Goal: Transaction & Acquisition: Purchase product/service

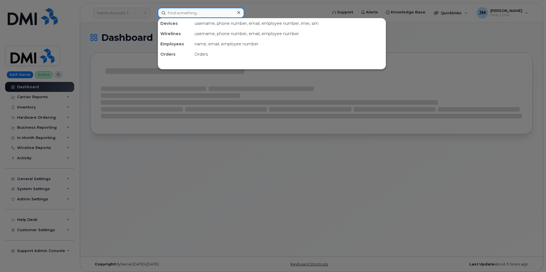
click at [201, 11] on input at bounding box center [201, 13] width 86 height 10
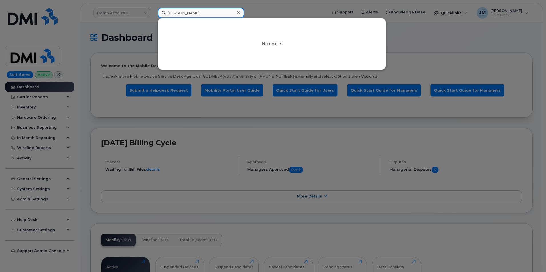
drag, startPoint x: 201, startPoint y: 9, endPoint x: 138, endPoint y: 9, distance: 62.7
click at [153, 9] on div "[PERSON_NAME] Map No results" at bounding box center [240, 13] width 175 height 10
paste input "6047129020"
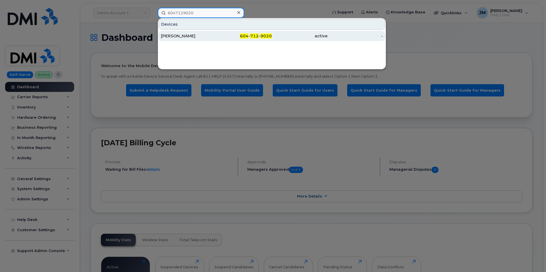
type input "6047129020"
click at [186, 36] on div "[PERSON_NAME]" at bounding box center [189, 36] width 56 height 6
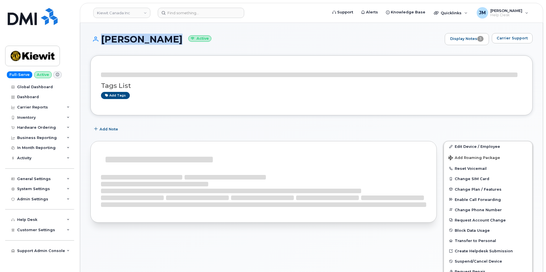
drag, startPoint x: 169, startPoint y: 38, endPoint x: 113, endPoint y: 41, distance: 56.2
click at [96, 40] on h1 "Raghav Mehta Active" at bounding box center [265, 39] width 351 height 10
copy h1 "[PERSON_NAME]"
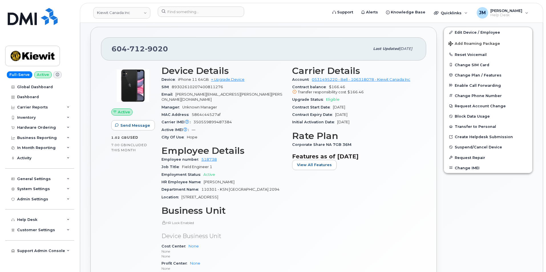
scroll to position [200, 0]
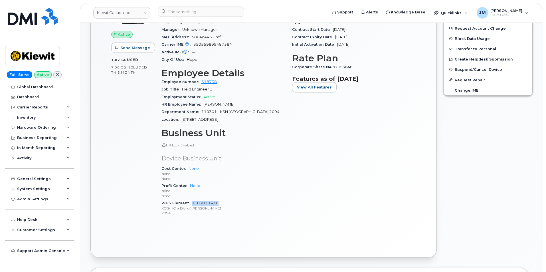
drag, startPoint x: 221, startPoint y: 198, endPoint x: 192, endPoint y: 198, distance: 28.8
click at [192, 199] on div "WBS Element 110301.1418 KCIS-HO a Div. of Kiewit 2094" at bounding box center [223, 207] width 124 height 17
copy link "110301.1418"
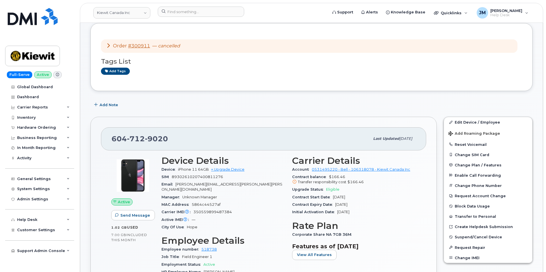
scroll to position [0, 0]
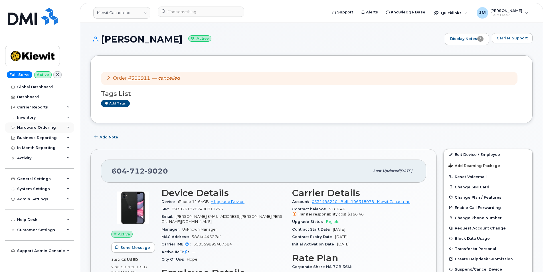
click at [31, 127] on div "Hardware Ordering" at bounding box center [36, 127] width 39 height 5
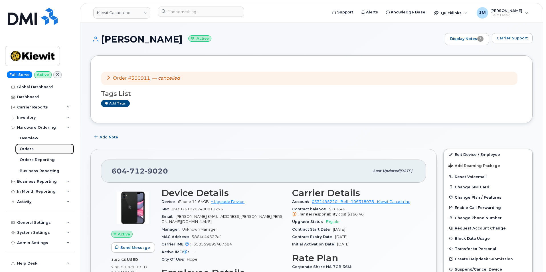
click at [26, 147] on div "Orders" at bounding box center [27, 148] width 14 height 5
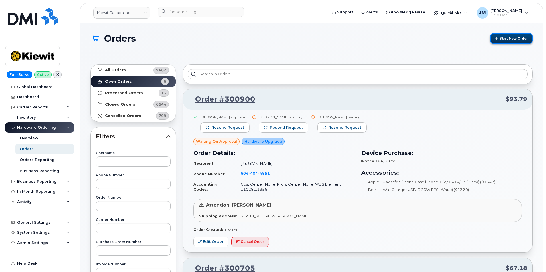
click at [507, 39] on button "Start New Order" at bounding box center [511, 38] width 42 height 11
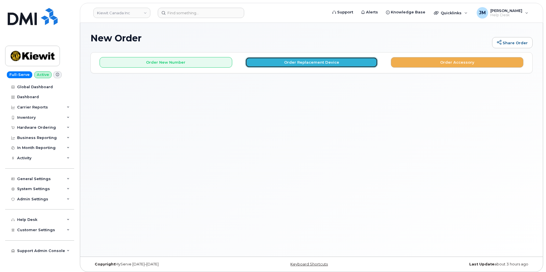
click at [309, 64] on button "Order Replacement Device" at bounding box center [311, 62] width 133 height 11
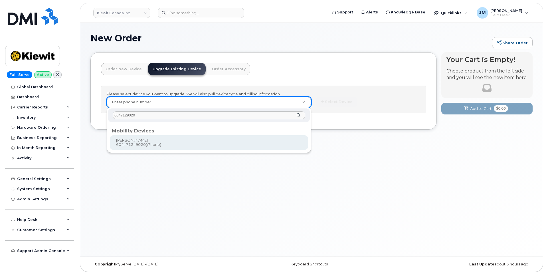
type input "6047129020"
type input "839865"
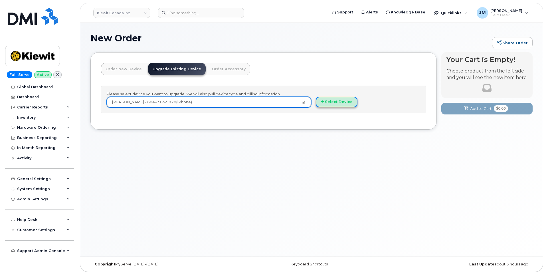
click at [341, 99] on button "Select Device" at bounding box center [337, 102] width 42 height 11
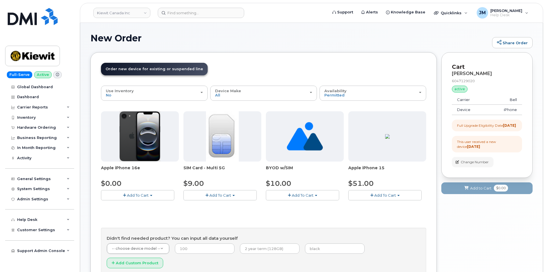
click at [382, 196] on span "Add To Cart" at bounding box center [385, 195] width 22 height 5
click at [372, 211] on link "$51.00 - 3-year upgrade (128GB model)" at bounding box center [392, 212] width 87 height 7
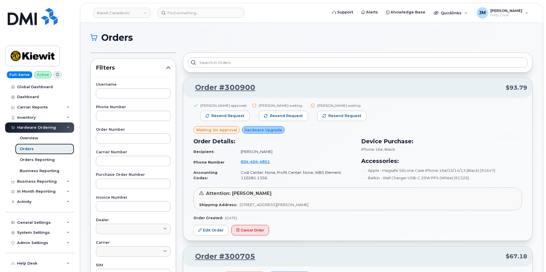
click at [26, 148] on div "Orders" at bounding box center [27, 148] width 14 height 5
click at [23, 148] on div "Orders" at bounding box center [27, 148] width 14 height 5
click at [28, 127] on div "Hardware Ordering" at bounding box center [36, 127] width 39 height 5
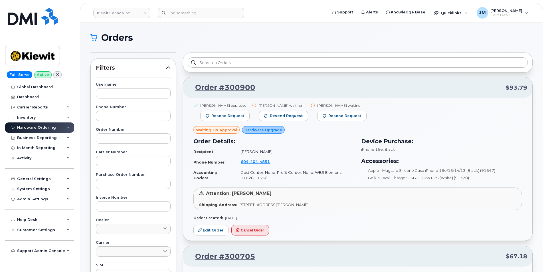
click at [30, 128] on div "Hardware Ordering" at bounding box center [36, 127] width 39 height 5
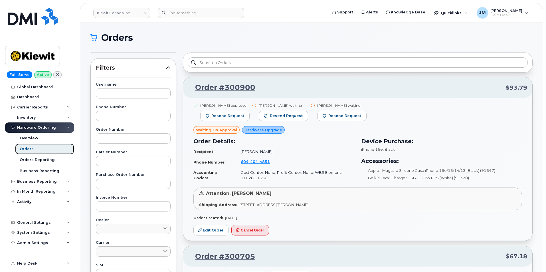
click at [25, 146] on div "Orders" at bounding box center [27, 148] width 14 height 5
click at [24, 148] on div "Orders" at bounding box center [27, 148] width 14 height 5
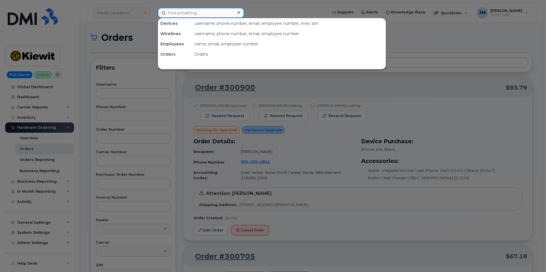
paste input "6047129020"
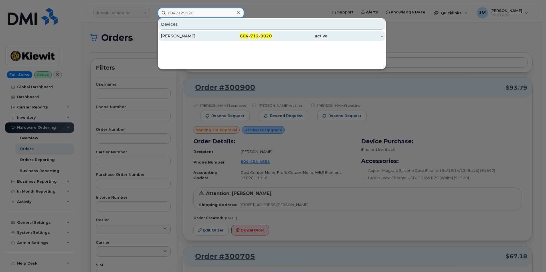
type input "6047129020"
click at [186, 34] on div "[PERSON_NAME]" at bounding box center [189, 36] width 56 height 6
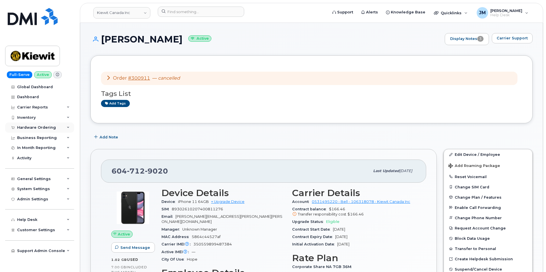
click at [67, 123] on div "Hardware Ordering" at bounding box center [39, 127] width 69 height 10
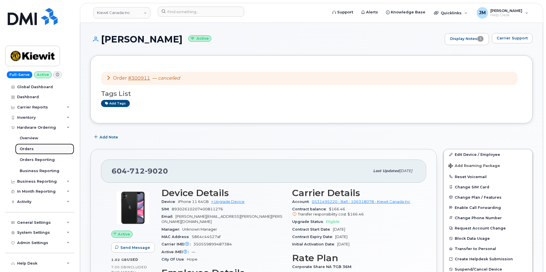
click at [27, 147] on div "Orders" at bounding box center [27, 148] width 14 height 5
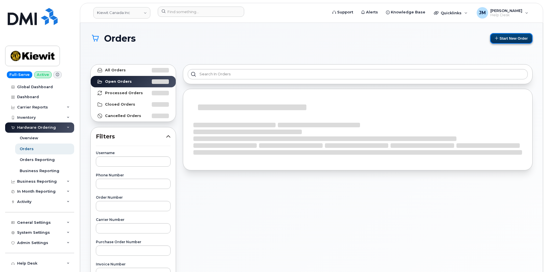
click at [511, 39] on button "Start New Order" at bounding box center [511, 38] width 42 height 11
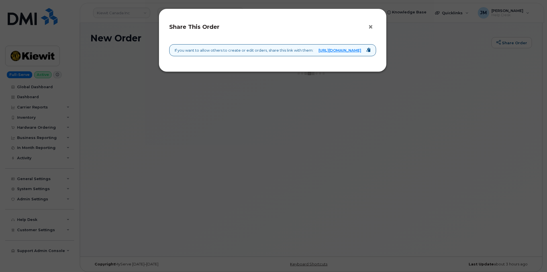
click at [373, 26] on button "×" at bounding box center [372, 27] width 8 height 9
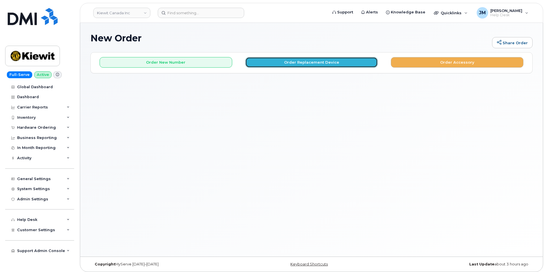
click at [290, 64] on button "Order Replacement Device" at bounding box center [311, 62] width 133 height 11
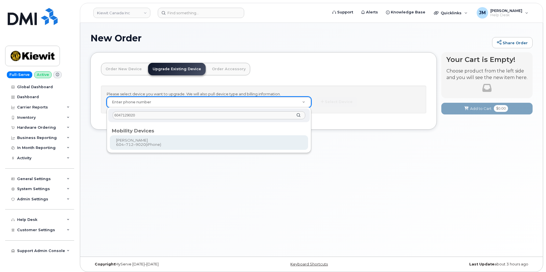
type input "6047129020"
type input "839865"
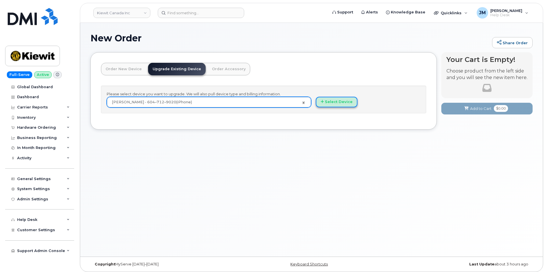
click at [329, 103] on button "Select Device" at bounding box center [337, 102] width 42 height 11
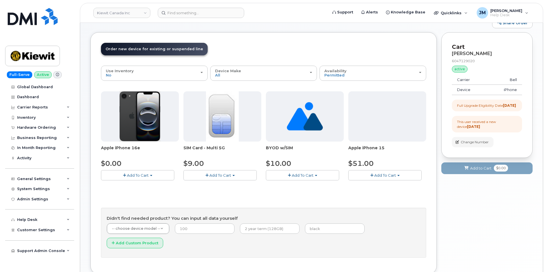
scroll to position [29, 0]
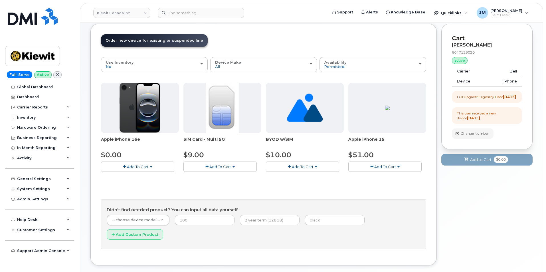
click at [137, 168] on span "Add To Cart" at bounding box center [138, 166] width 22 height 5
click at [125, 176] on link "$0.00 - 3 year upgrade (128GB)" at bounding box center [137, 177] width 71 height 7
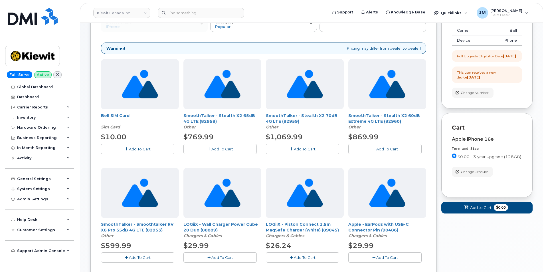
scroll to position [86, 0]
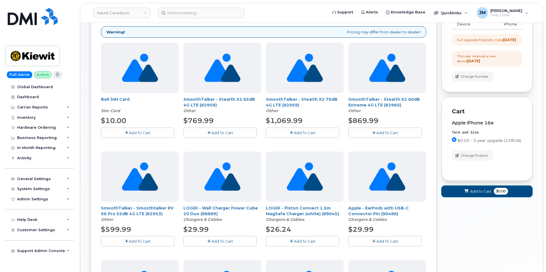
click at [485, 194] on span "Add to Cart" at bounding box center [480, 190] width 21 height 5
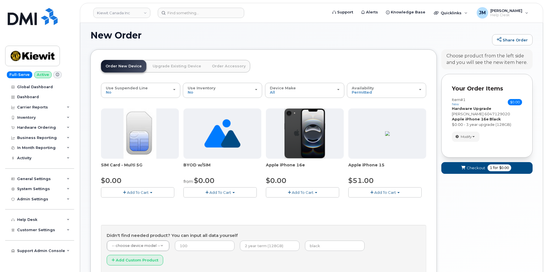
scroll to position [45, 0]
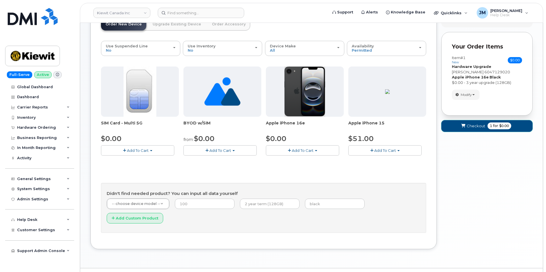
click at [482, 124] on span "Checkout" at bounding box center [475, 125] width 19 height 5
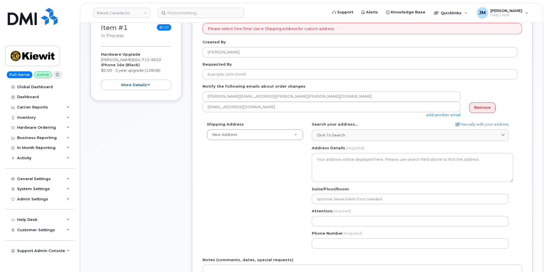
scroll to position [228, 0]
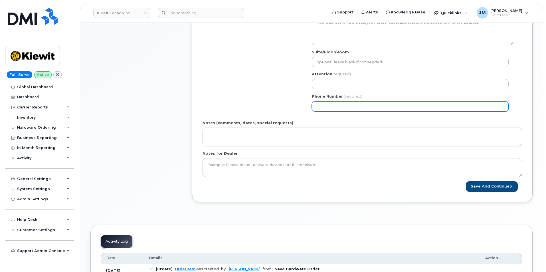
paste input "6047129020"
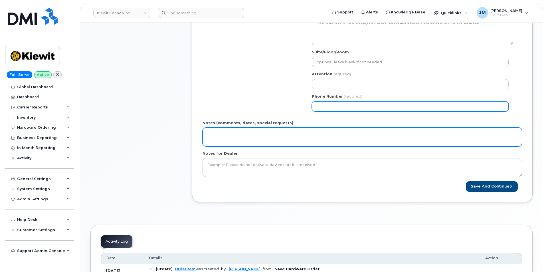
select select
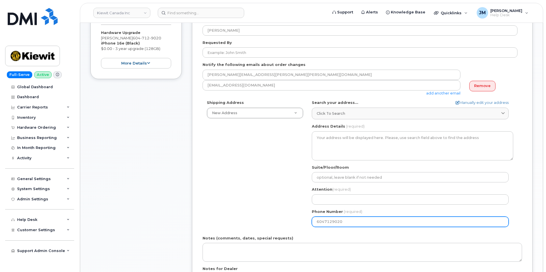
scroll to position [57, 0]
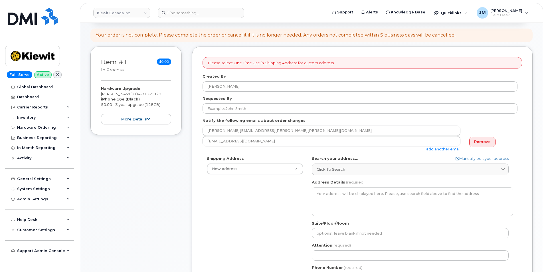
type input "6047129020"
drag, startPoint x: 128, startPoint y: 93, endPoint x: 97, endPoint y: 92, distance: 30.5
click at [97, 92] on div "Item #1 in process $0.00 Hardware Upgrade [PERSON_NAME] [PHONE_NUMBER] iPhone 1…" at bounding box center [135, 90] width 91 height 89
copy div "[PERSON_NAME]"
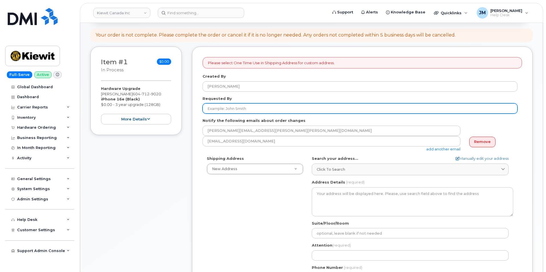
paste input "[PERSON_NAME]"
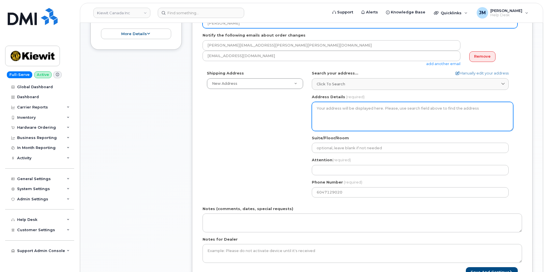
scroll to position [143, 0]
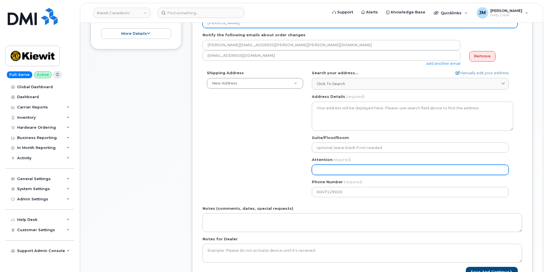
type input "[PERSON_NAME]"
click at [325, 169] on input "Attention (required)" at bounding box center [410, 169] width 197 height 10
paste input "[PERSON_NAME]"
select select
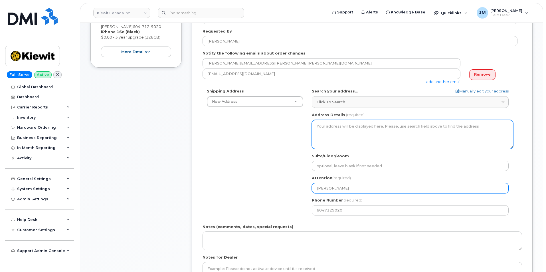
scroll to position [114, 0]
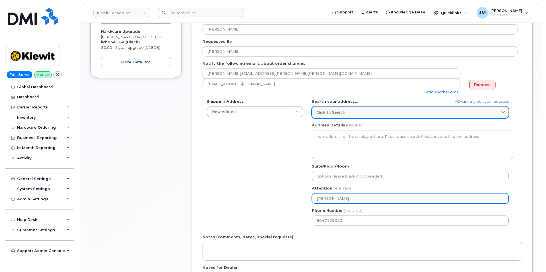
type input "[PERSON_NAME]"
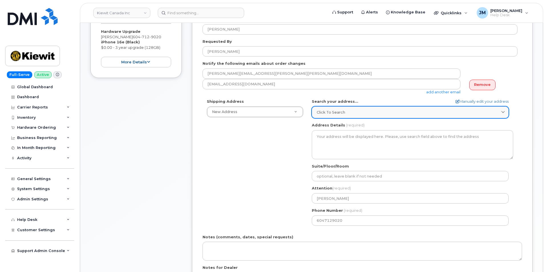
click at [370, 113] on div "Click to search" at bounding box center [409, 111] width 187 height 5
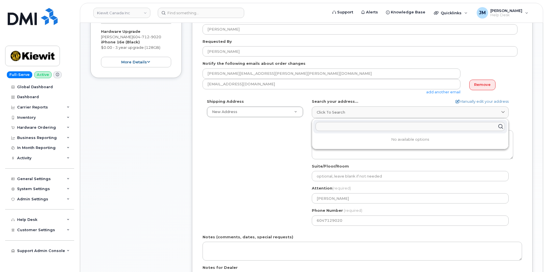
click at [355, 125] on input "text" at bounding box center [409, 126] width 189 height 9
type input "1-1425 N service"
click at [382, 138] on div "[STREET_ADDRESS]" at bounding box center [410, 139] width 194 height 9
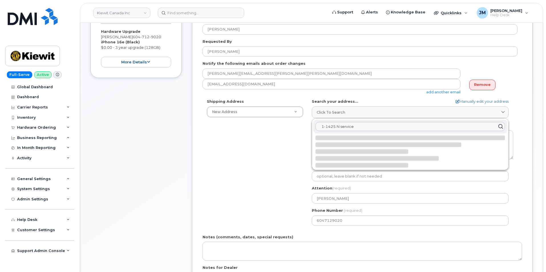
select select
type textarea "[STREET_ADDRESS]"
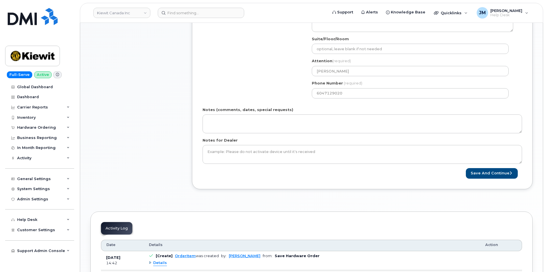
scroll to position [285, 0]
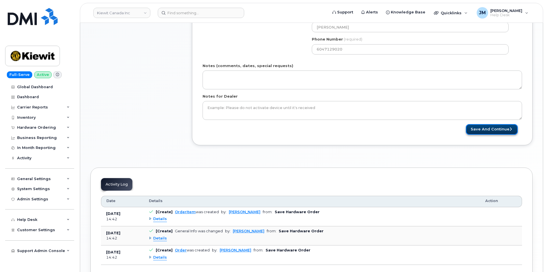
click at [488, 126] on button "Save and Continue" at bounding box center [491, 129] width 52 height 11
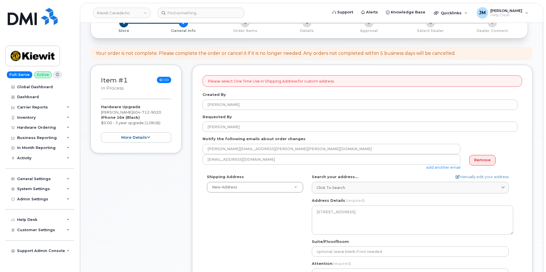
scroll to position [29, 0]
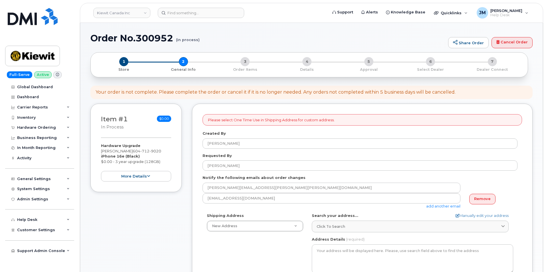
select select
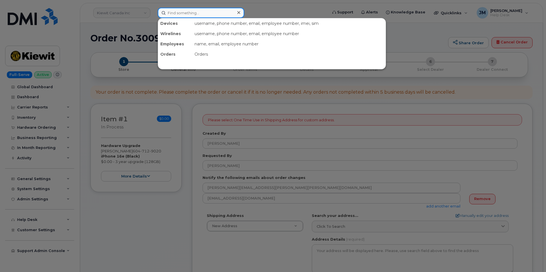
click at [187, 13] on input at bounding box center [201, 13] width 86 height 10
paste input "[PERSON_NAME]"
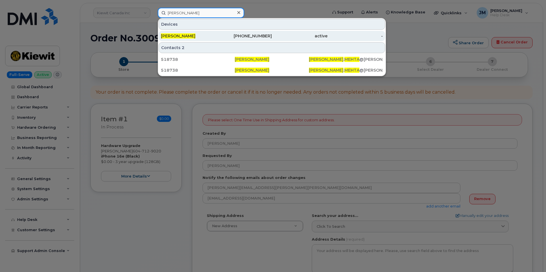
type input "[PERSON_NAME]"
click at [184, 36] on span "[PERSON_NAME]" at bounding box center [178, 35] width 34 height 5
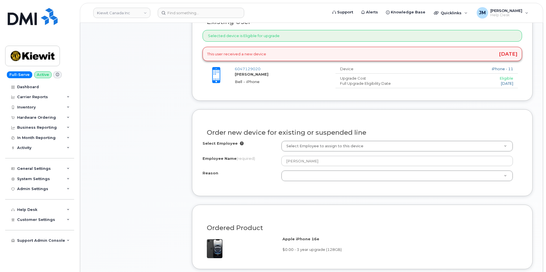
scroll to position [228, 0]
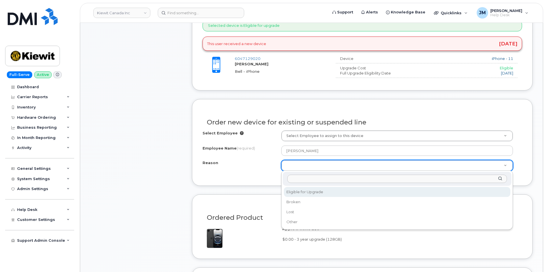
select select "eligible_for_upgrade"
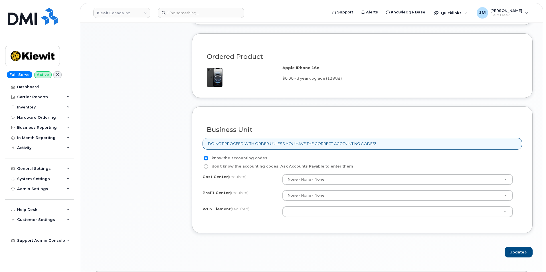
scroll to position [399, 0]
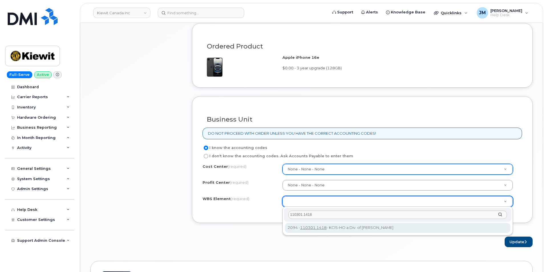
type input "110301.1418"
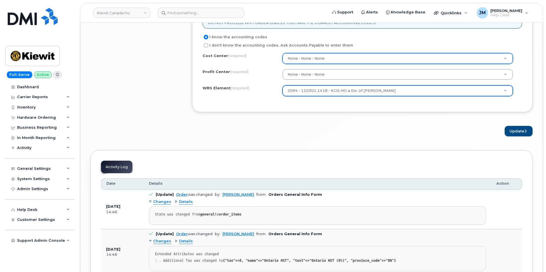
scroll to position [513, 0]
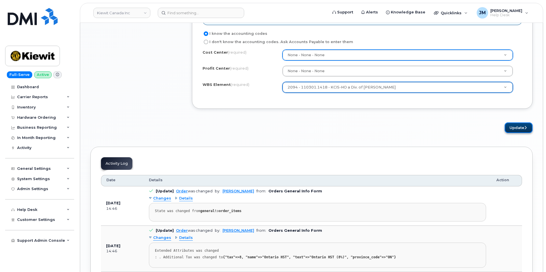
drag, startPoint x: 515, startPoint y: 126, endPoint x: 512, endPoint y: 127, distance: 3.0
click at [516, 126] on button "Update" at bounding box center [518, 127] width 28 height 11
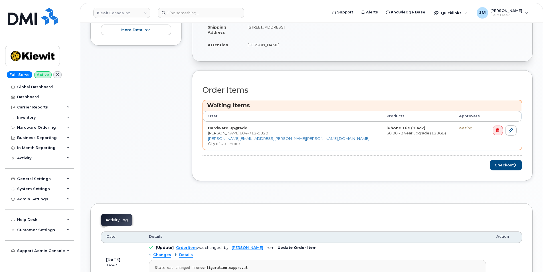
scroll to position [171, 0]
click at [502, 164] on button "Checkout" at bounding box center [505, 164] width 32 height 11
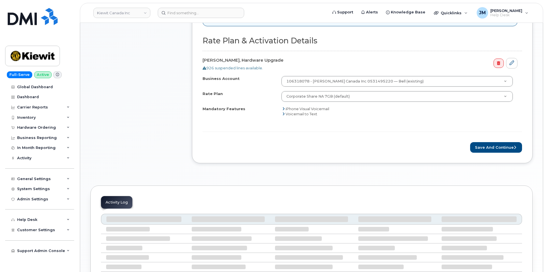
scroll to position [228, 0]
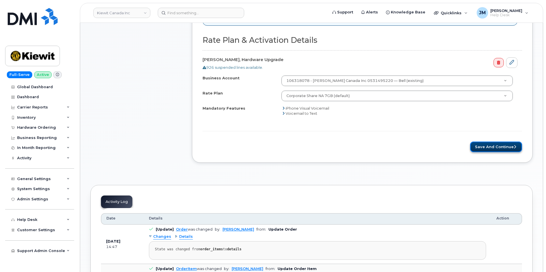
click at [496, 145] on button "Save and Continue" at bounding box center [496, 146] width 52 height 11
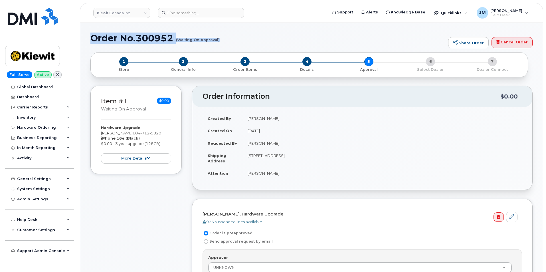
drag, startPoint x: 91, startPoint y: 36, endPoint x: 222, endPoint y: 44, distance: 131.6
click at [222, 44] on div "Order No.300952 (Waiting On Approval) Share Order Cancel Order" at bounding box center [311, 42] width 442 height 19
copy h1 "Order No.300952 (Waiting On Approval)"
